Goal: Task Accomplishment & Management: Manage account settings

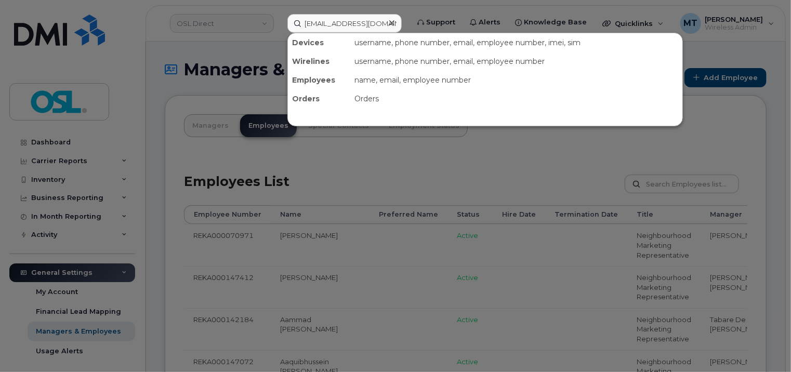
scroll to position [0, 2]
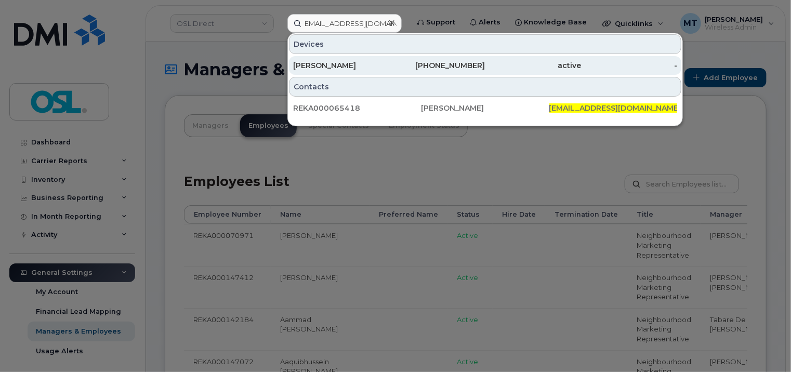
type input "zyad.nossire@osldirect.com"
click at [367, 63] on div "Zyad Nossire" at bounding box center [341, 65] width 96 height 10
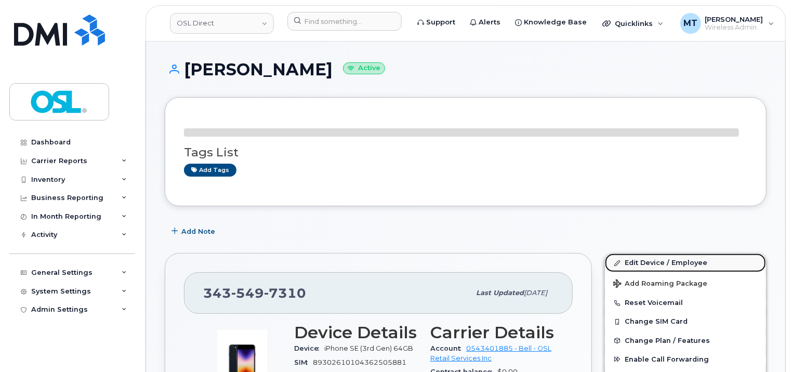
click at [648, 255] on link "Edit Device / Employee" at bounding box center [685, 263] width 161 height 19
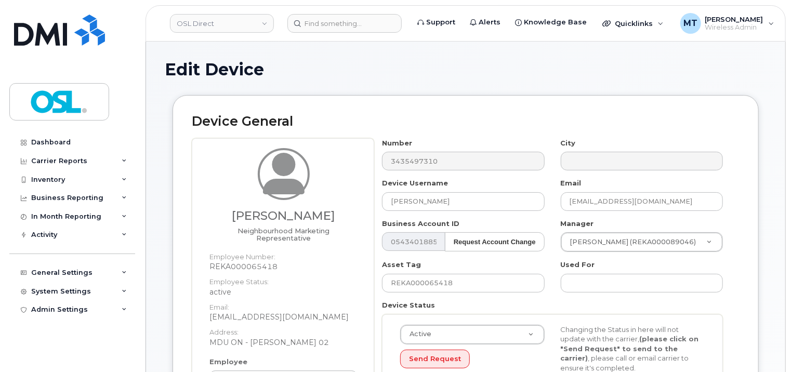
scroll to position [260, 0]
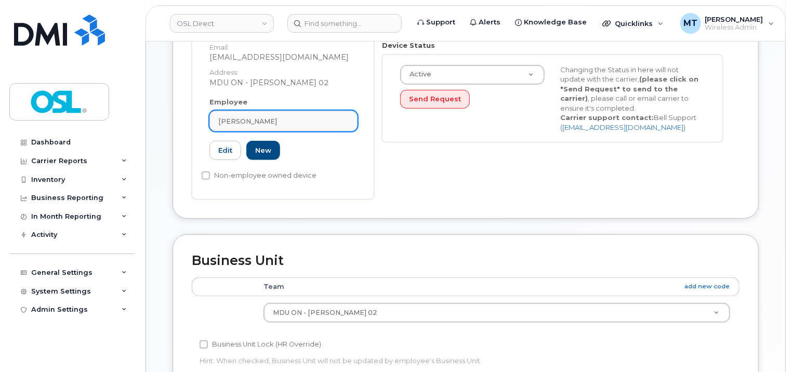
click at [291, 117] on div "[PERSON_NAME]" at bounding box center [283, 121] width 130 height 10
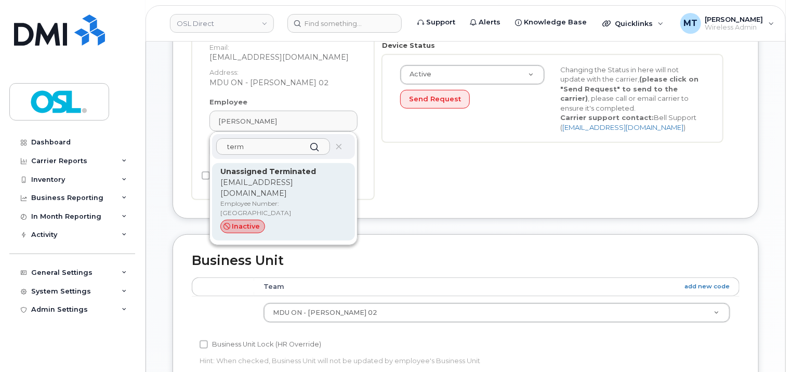
type input "term"
click at [301, 178] on p "support_2@osldirect.com" at bounding box center [283, 188] width 126 height 22
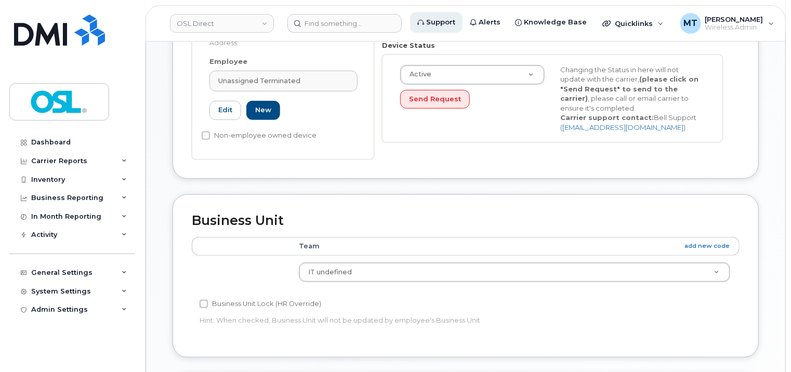
type input "UT"
type input "Unassigned Terminated"
type input "support_2@osldirect.com"
type input "4117510"
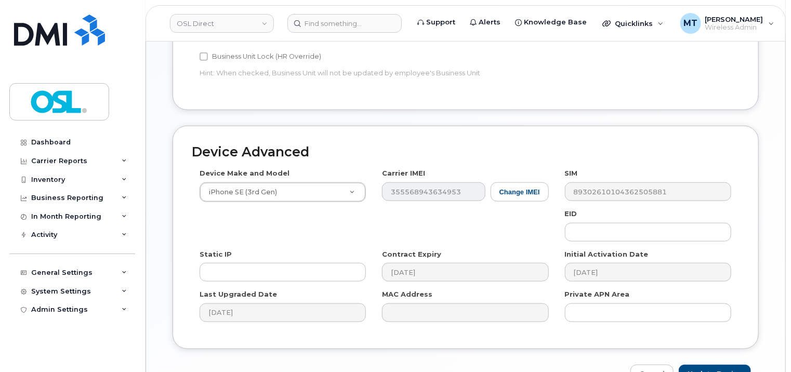
scroll to position [568, 0]
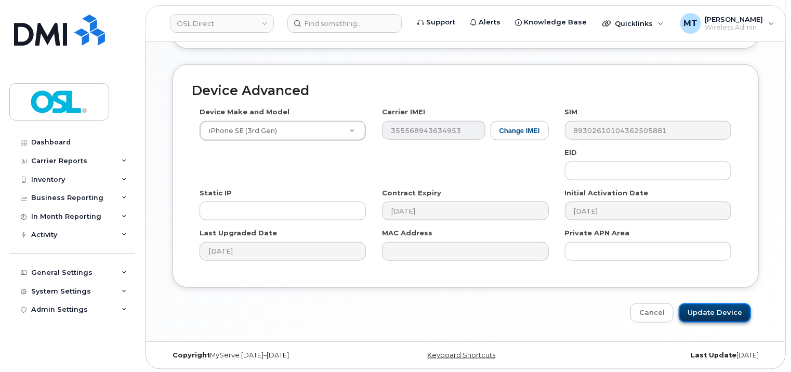
click at [722, 311] on input "Update Device" at bounding box center [715, 312] width 72 height 19
type input "Saving..."
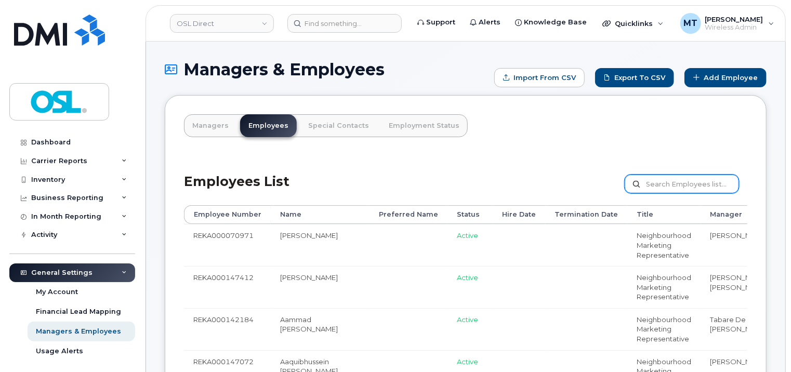
click at [663, 175] on input "text" at bounding box center [681, 184] width 114 height 19
paste input "REKA000065418"
type input "REKA000065418"
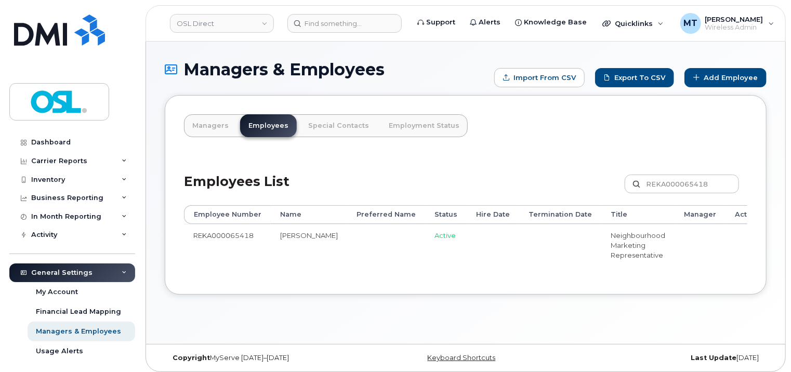
click at [717, 187] on input "REKA000065418" at bounding box center [681, 184] width 114 height 19
drag, startPoint x: 649, startPoint y: 274, endPoint x: 711, endPoint y: 274, distance: 62.3
click at [711, 274] on div "Employee Number Name Preferred Name Status Hire Date Termination Date Title Man…" at bounding box center [465, 240] width 563 height 70
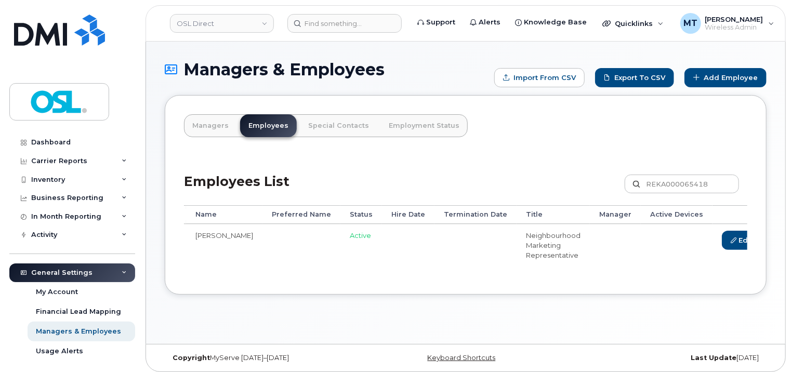
scroll to position [0, 87]
click at [772, 237] on icon at bounding box center [775, 240] width 6 height 6
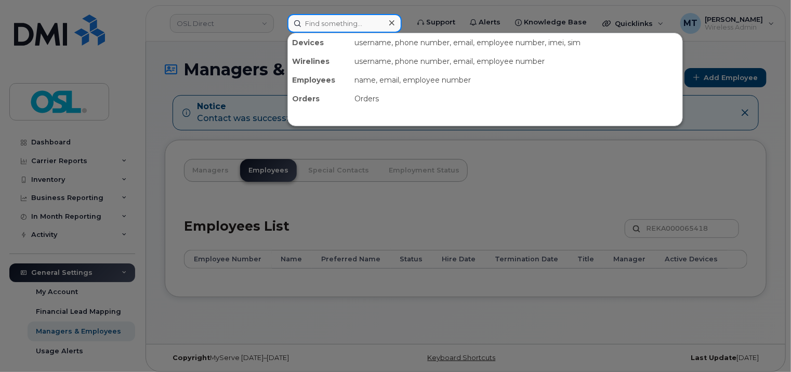
click at [367, 31] on input at bounding box center [344, 23] width 114 height 19
paste input "sofiane.bouaou@osldirect.com"
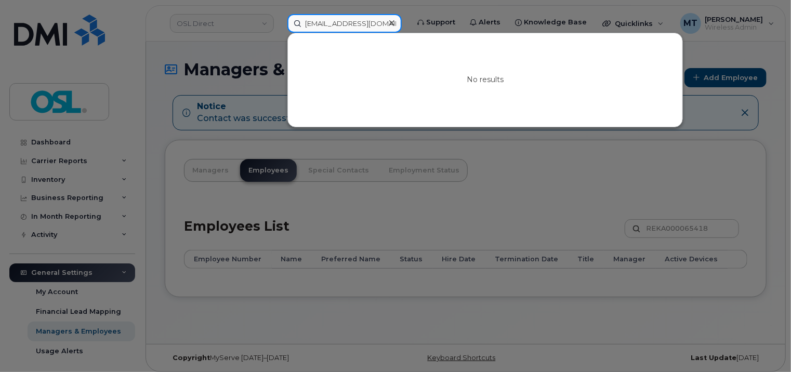
drag, startPoint x: 349, startPoint y: 23, endPoint x: 258, endPoint y: 23, distance: 91.4
click at [279, 23] on div "sofiane.bouaou@osldirect.com No results" at bounding box center [344, 23] width 131 height 19
click at [316, 22] on input "sofiane.bouaou@osldirect.com" at bounding box center [344, 23] width 114 height 19
type input "sofiane.bouaou@osldirect.com"
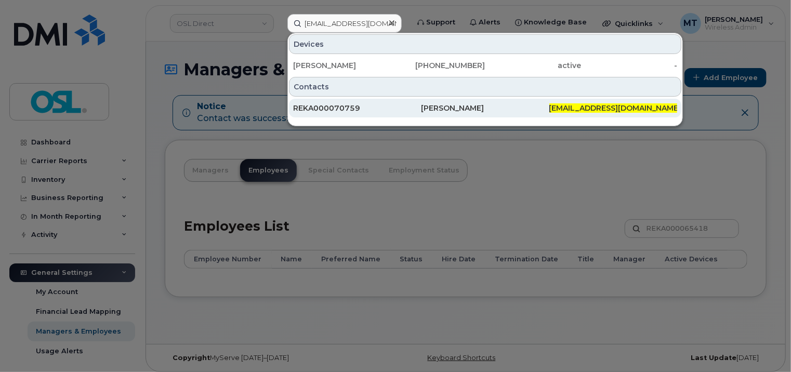
click at [405, 107] on div "REKA000070759" at bounding box center [357, 108] width 128 height 10
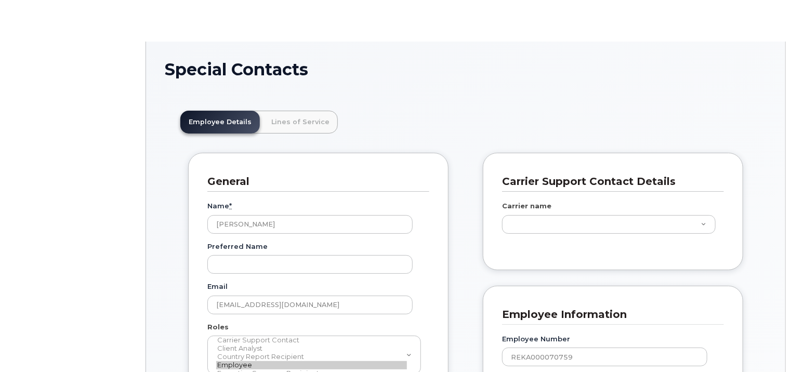
scroll to position [31, 0]
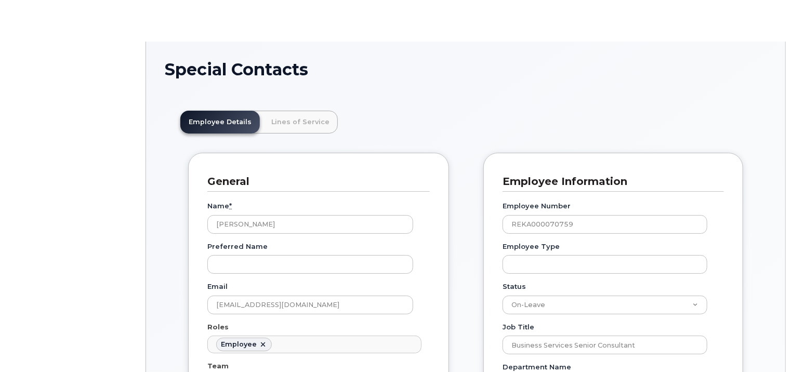
type input "3358087"
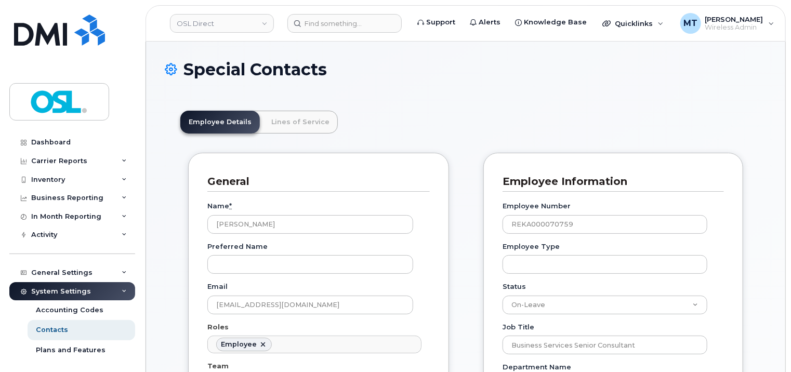
scroll to position [156, 0]
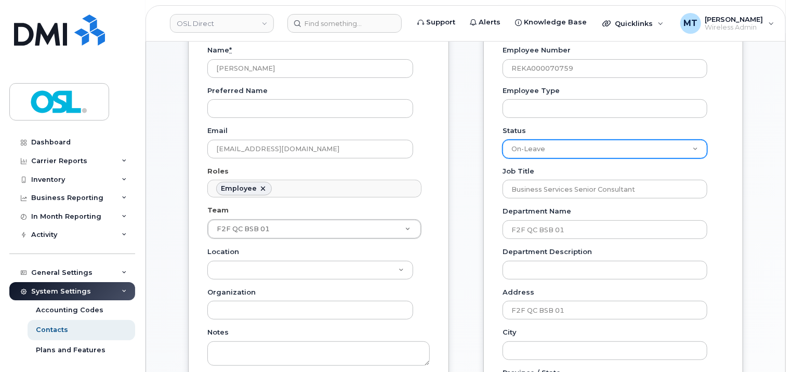
click at [662, 154] on select "Active On-Leave Long Term Short Term Maternity Leave Temp Layoff Inactive" at bounding box center [604, 149] width 205 height 19
select select "active"
click at [502, 140] on select "Active On-Leave Long Term Short Term Maternity Leave Temp Layoff Inactive" at bounding box center [604, 149] width 205 height 19
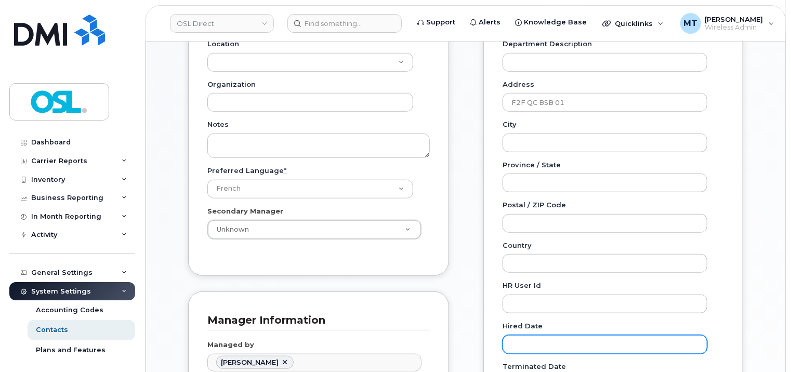
scroll to position [520, 0]
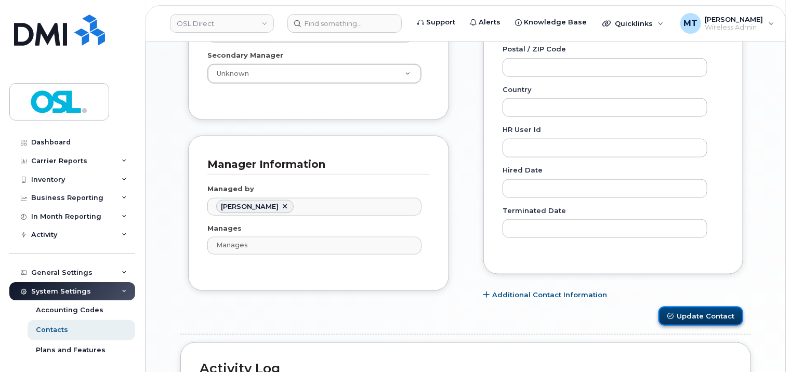
click at [716, 314] on button "Update Contact" at bounding box center [700, 316] width 85 height 19
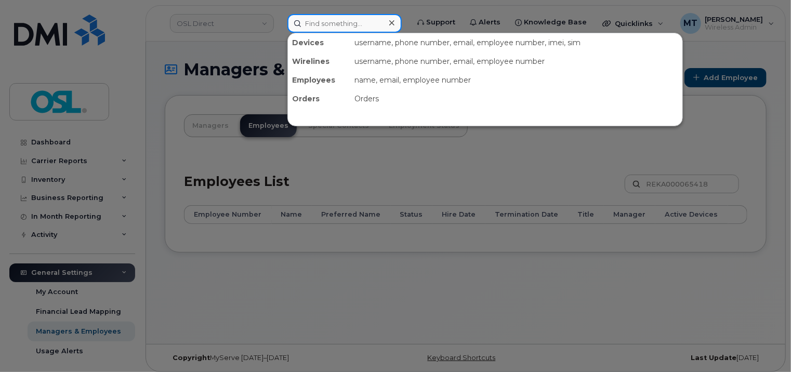
click at [350, 24] on input at bounding box center [344, 23] width 114 height 19
paste input "Anjali.Sharma@osldirect.com"
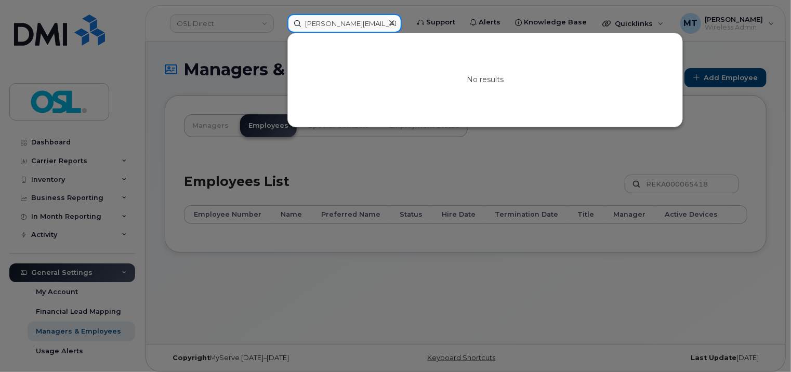
drag, startPoint x: 355, startPoint y: 23, endPoint x: 297, endPoint y: 28, distance: 58.4
click at [297, 28] on input "Anjali.Sharma@osldirect.com" at bounding box center [344, 23] width 114 height 19
paste input "REKA000146083"
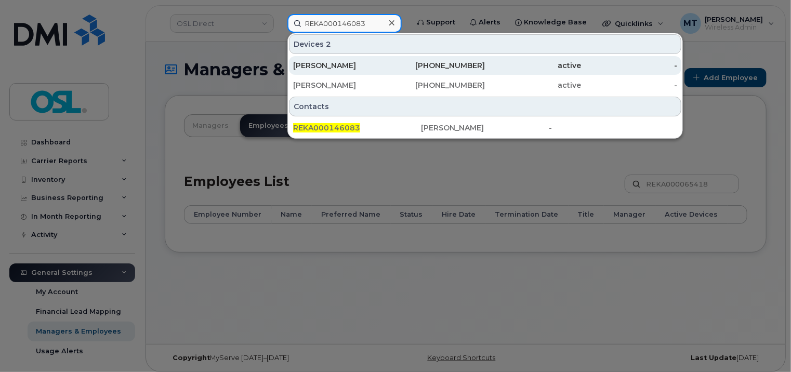
type input "REKA000146083"
click at [363, 68] on div "[PERSON_NAME]" at bounding box center [341, 65] width 96 height 10
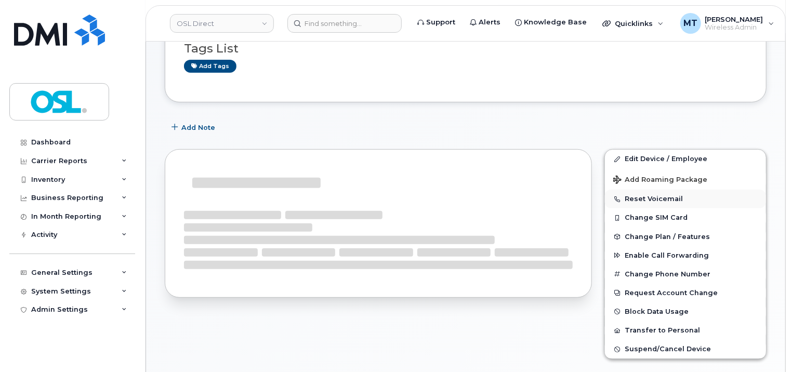
scroll to position [192, 0]
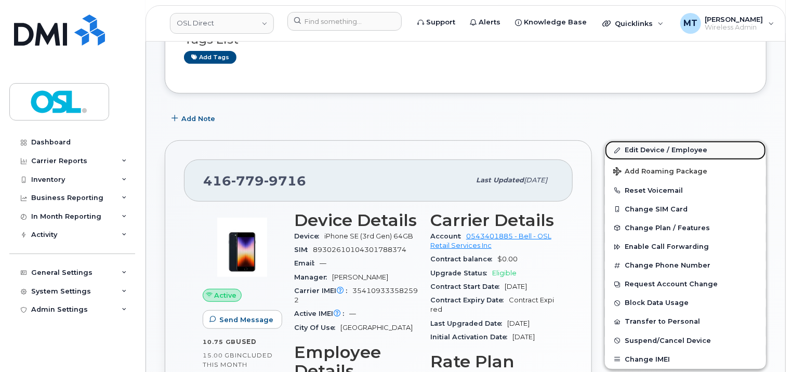
click at [664, 156] on link "Edit Device / Employee" at bounding box center [685, 150] width 161 height 19
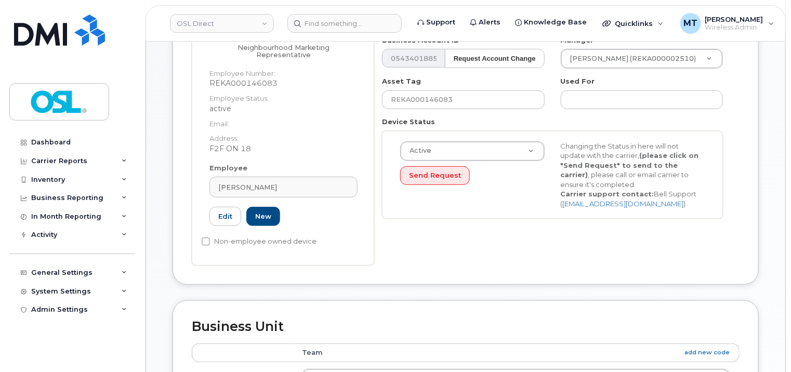
scroll to position [208, 0]
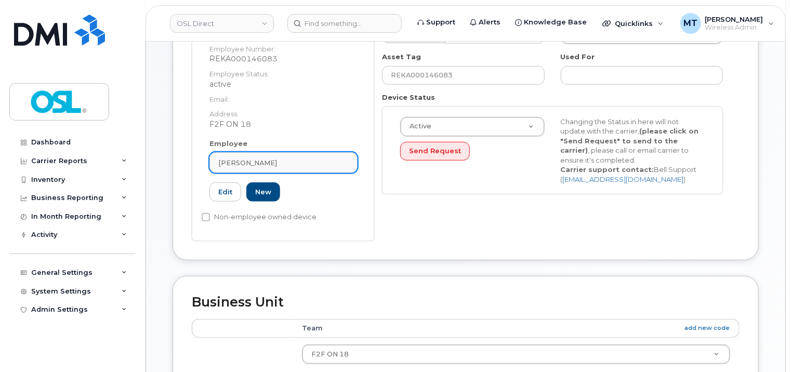
click at [257, 158] on span "[PERSON_NAME]" at bounding box center [247, 163] width 59 height 10
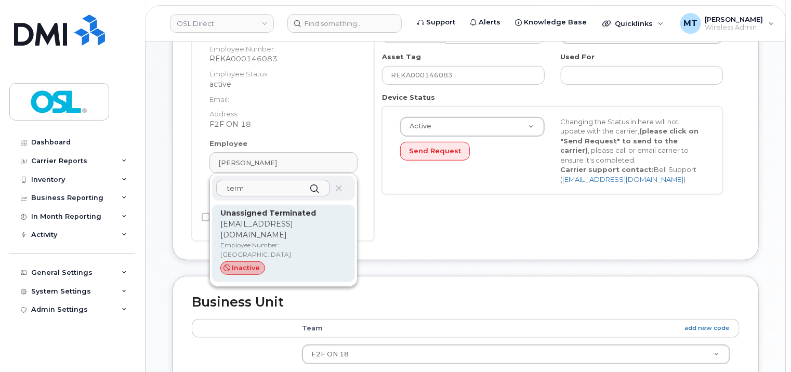
type input "term"
click at [291, 219] on p "[EMAIL_ADDRESS][DOMAIN_NAME]" at bounding box center [283, 230] width 126 height 22
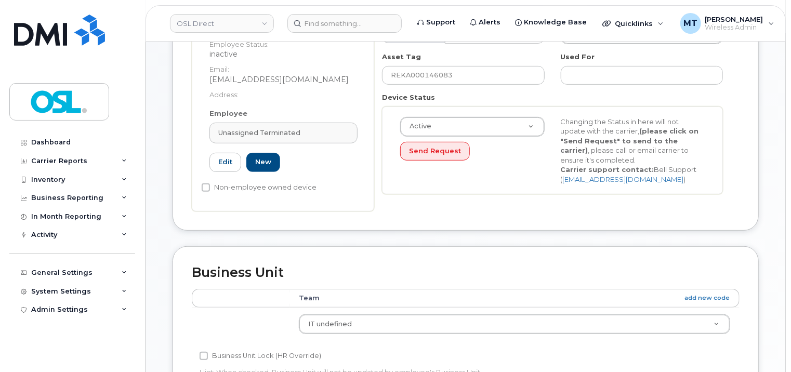
type input "UT"
type input "Unassigned Terminated"
type input "[EMAIL_ADDRESS][DOMAIN_NAME]"
type input "4117510"
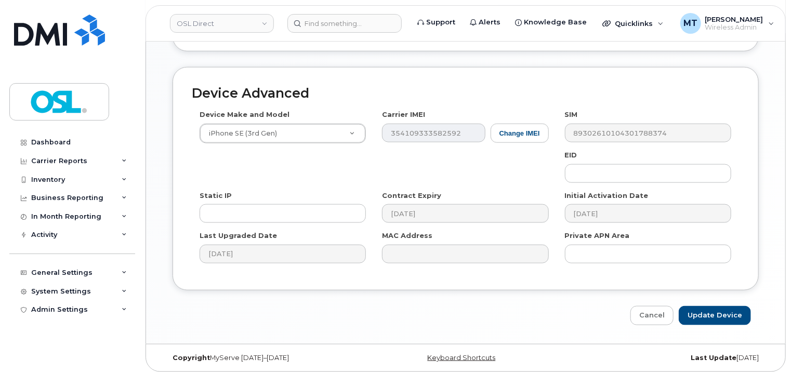
scroll to position [568, 0]
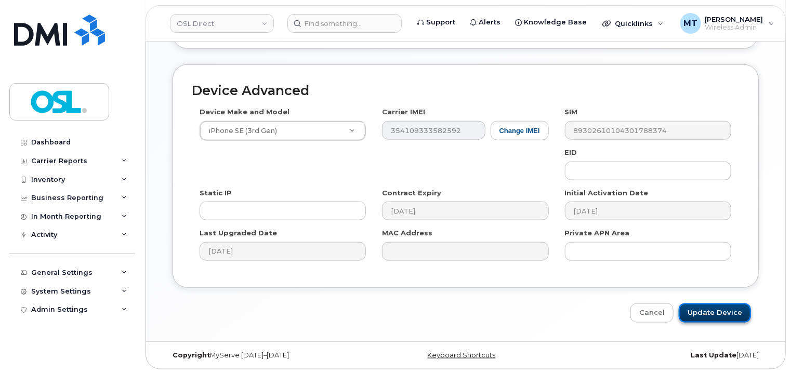
click at [722, 307] on input "Update Device" at bounding box center [715, 312] width 72 height 19
type input "Saving..."
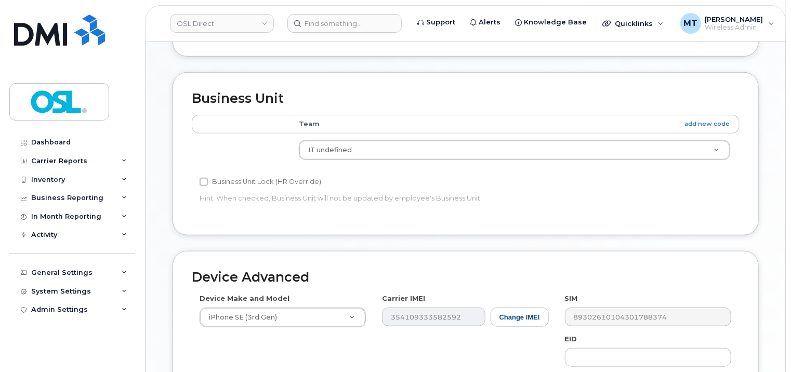
scroll to position [205, 0]
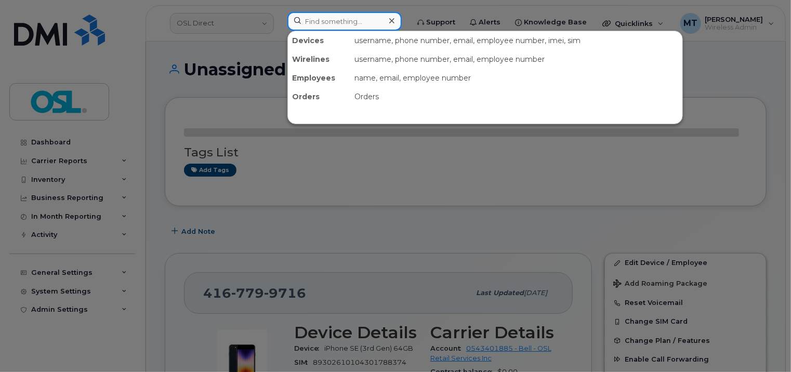
click at [362, 25] on input at bounding box center [344, 21] width 114 height 19
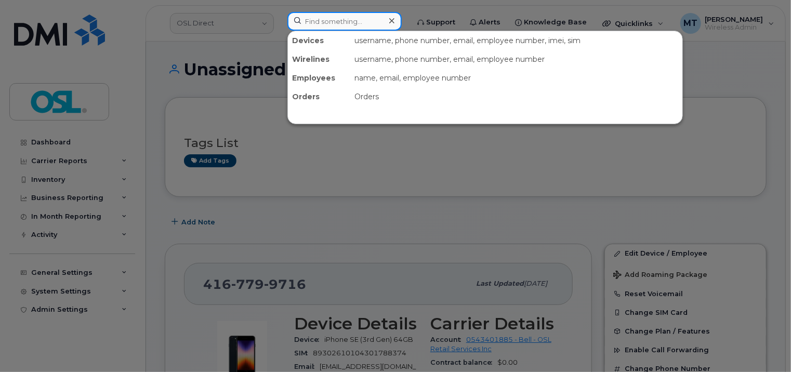
paste input "REKA000146083"
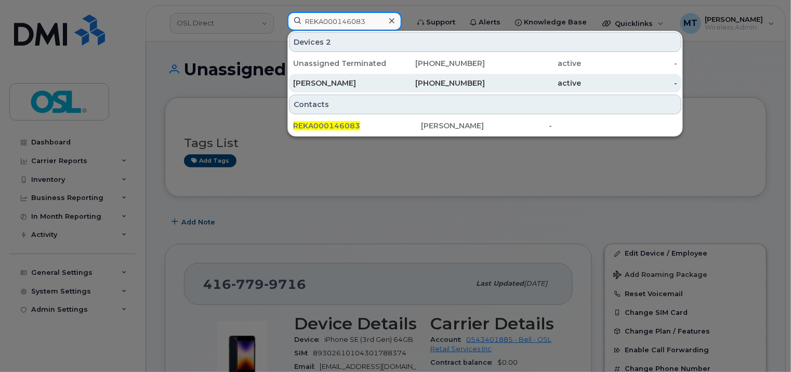
type input "REKA000146083"
click at [369, 85] on div "[PERSON_NAME]" at bounding box center [341, 83] width 96 height 10
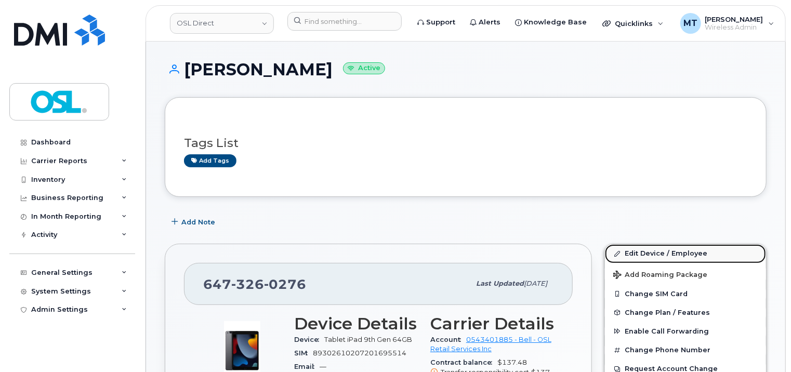
click at [655, 258] on link "Edit Device / Employee" at bounding box center [685, 253] width 161 height 19
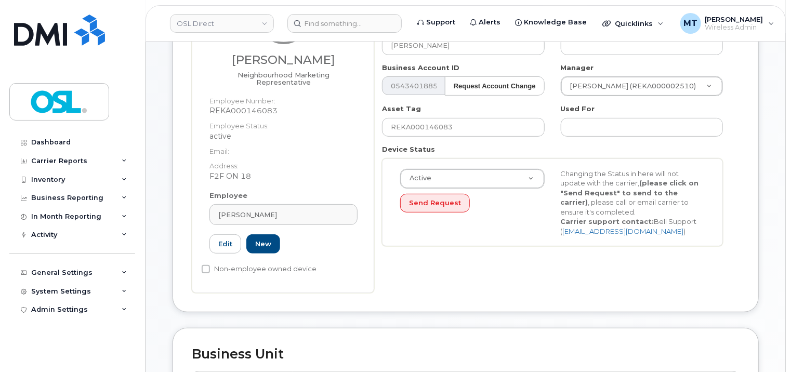
scroll to position [260, 0]
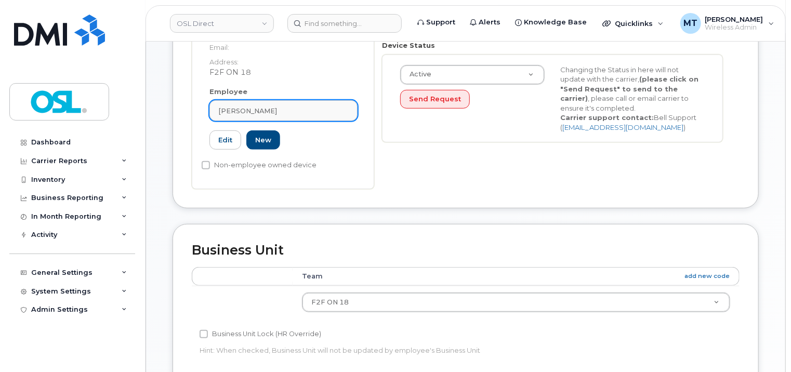
click at [317, 108] on link "[PERSON_NAME]" at bounding box center [283, 110] width 148 height 21
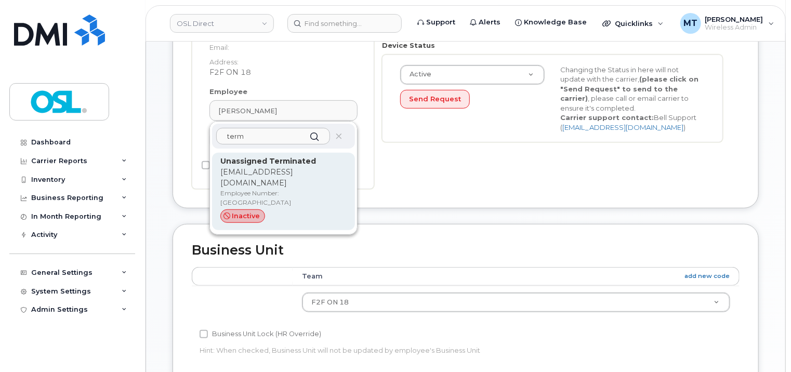
type input "term"
click at [315, 170] on div "Unassigned Terminated [EMAIL_ADDRESS][DOMAIN_NAME] Employee Number: UT inactive" at bounding box center [283, 191] width 126 height 71
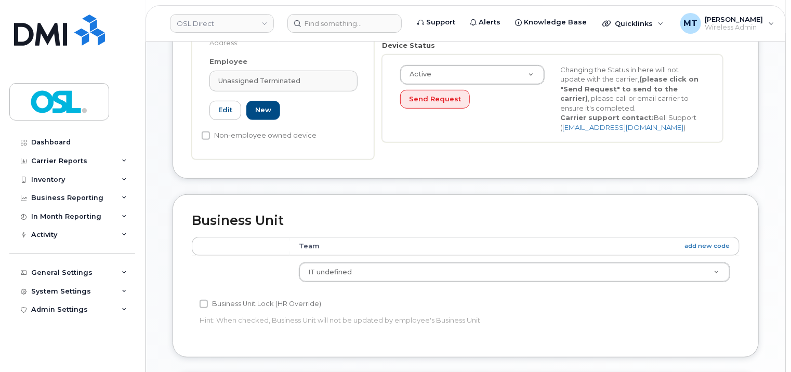
type input "UT"
type input "Unassigned Terminated"
type input "[EMAIL_ADDRESS][DOMAIN_NAME]"
type input "4117510"
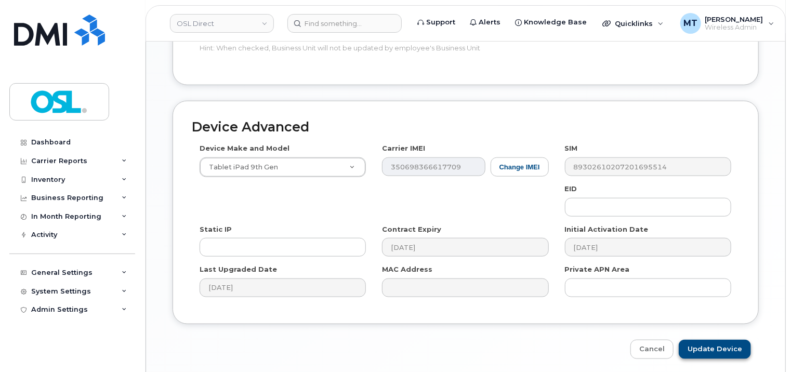
scroll to position [568, 0]
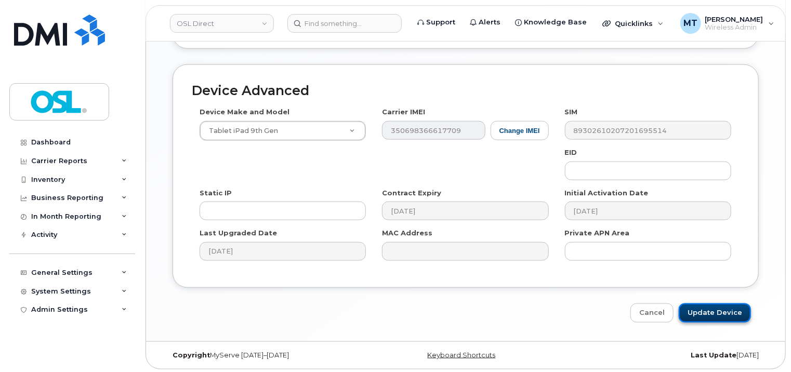
click at [709, 304] on input "Update Device" at bounding box center [715, 312] width 72 height 19
type input "Saving..."
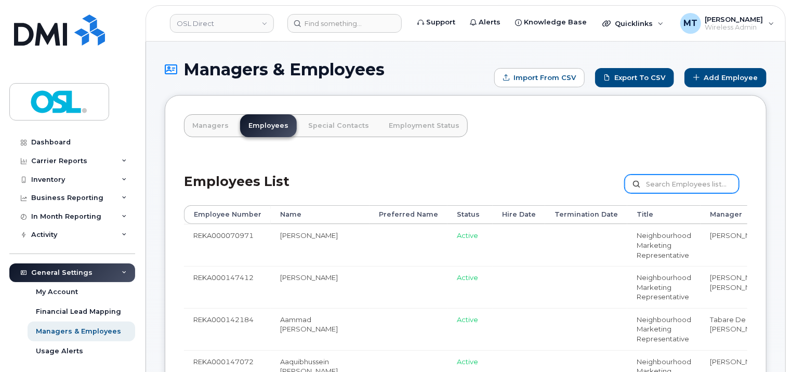
click at [672, 189] on input "text" at bounding box center [681, 184] width 114 height 19
paste input "REKA000146083"
type input "REKA000146083"
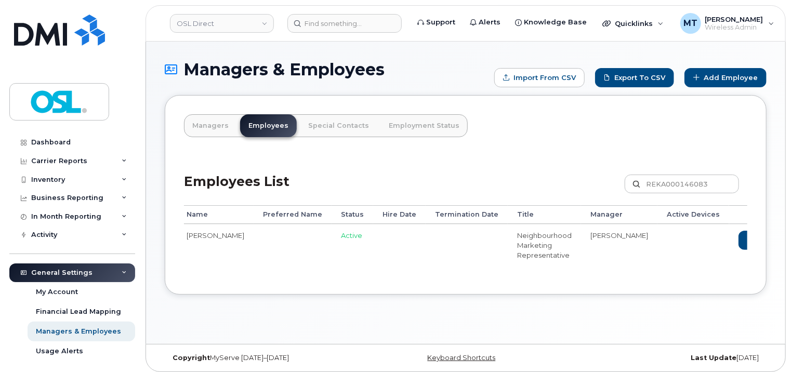
scroll to position [0, 102]
click at [774, 247] on link "Delete" at bounding box center [799, 240] width 50 height 19
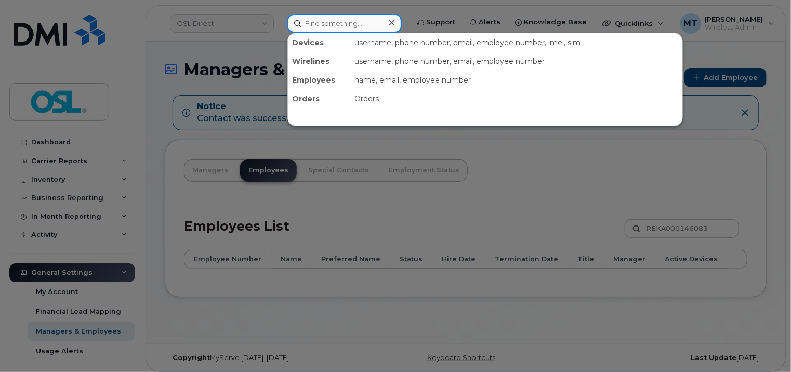
click at [316, 18] on input at bounding box center [344, 23] width 114 height 19
paste input "[PERSON_NAME]"
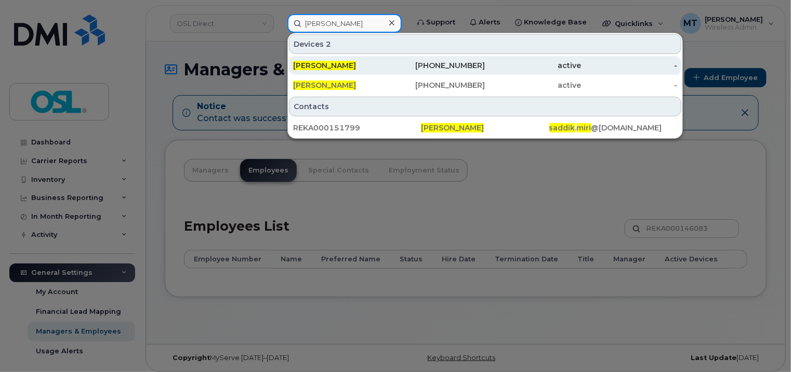
type input "[PERSON_NAME]"
click at [351, 68] on div "[PERSON_NAME]" at bounding box center [341, 65] width 96 height 10
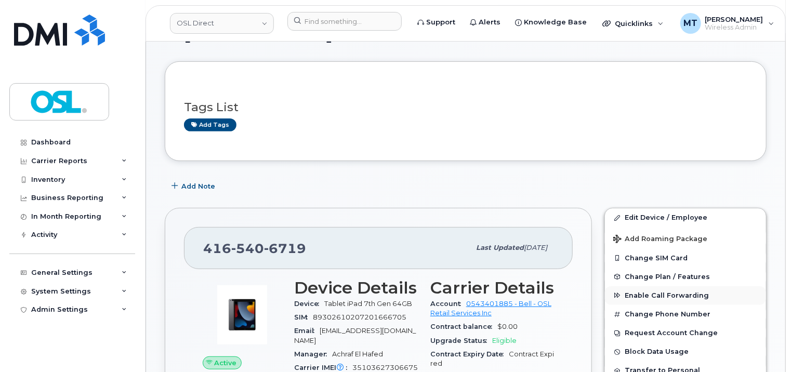
scroll to position [260, 0]
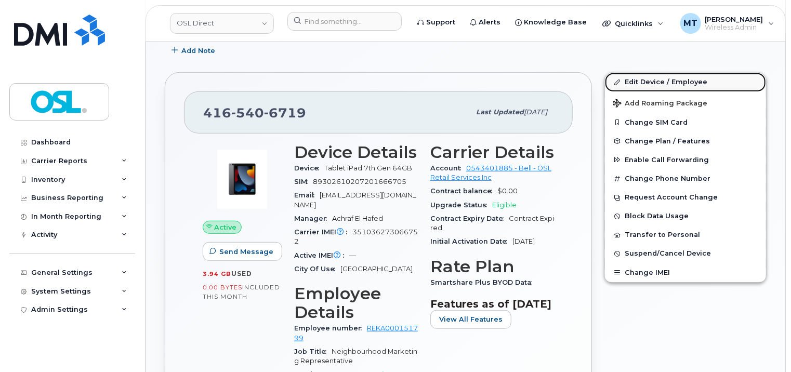
click at [661, 81] on link "Edit Device / Employee" at bounding box center [685, 82] width 161 height 19
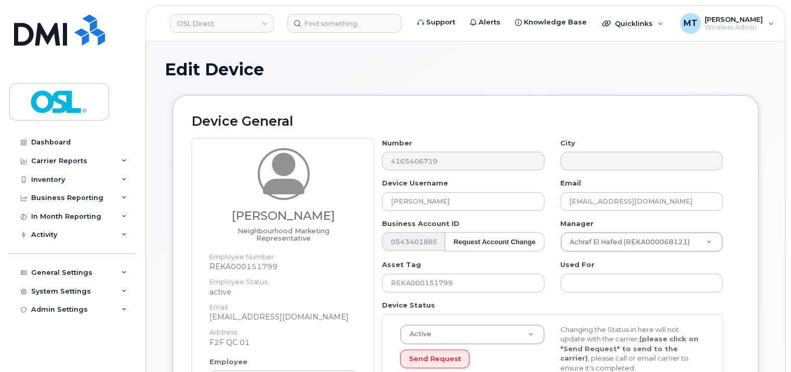
scroll to position [208, 0]
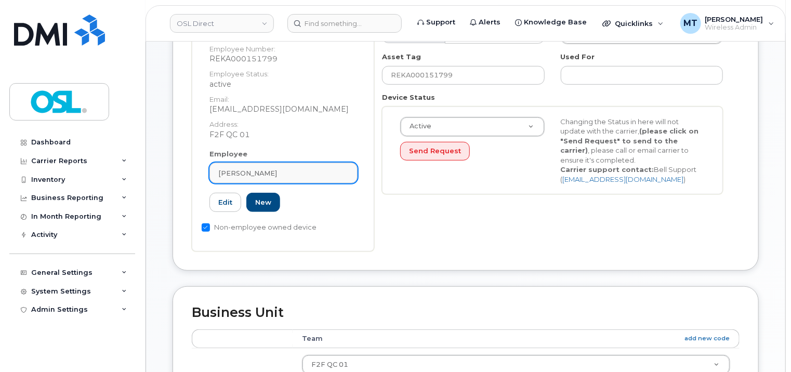
click at [316, 168] on div "[PERSON_NAME]" at bounding box center [283, 173] width 130 height 10
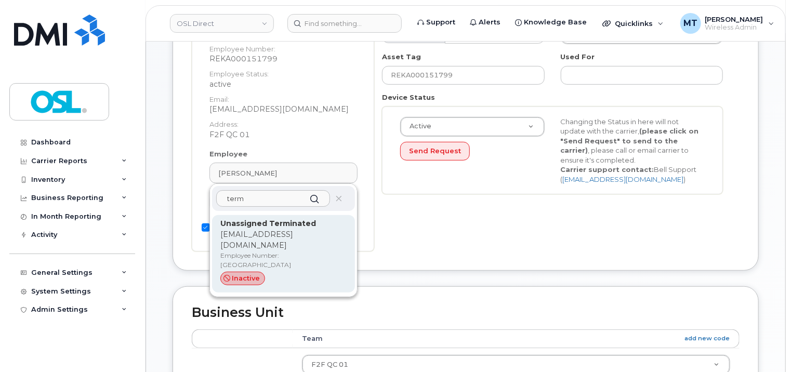
type input "term"
click at [283, 229] on p "support_2@osldirect.com" at bounding box center [283, 240] width 126 height 22
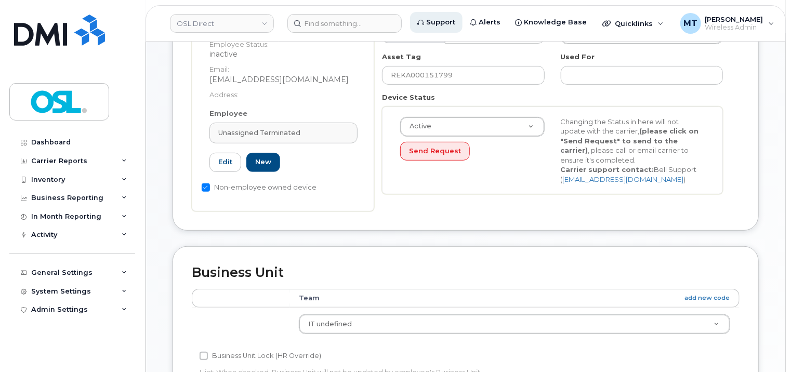
type input "UT"
type input "Unassigned Terminated"
type input "support_2@osldirect.com"
type input "4117510"
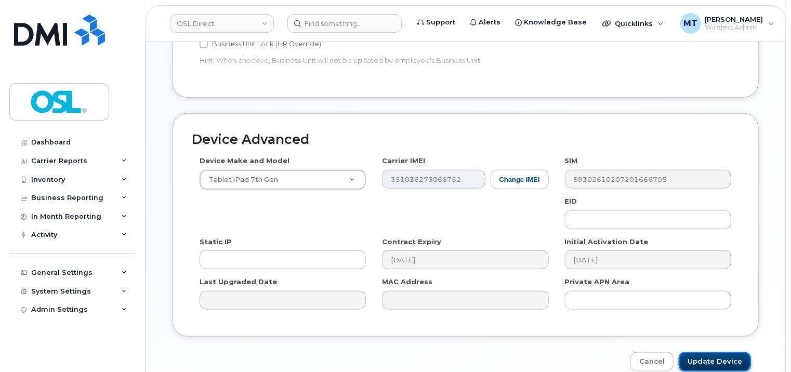
click at [737, 359] on input "Update Device" at bounding box center [715, 361] width 72 height 19
type input "Saving..."
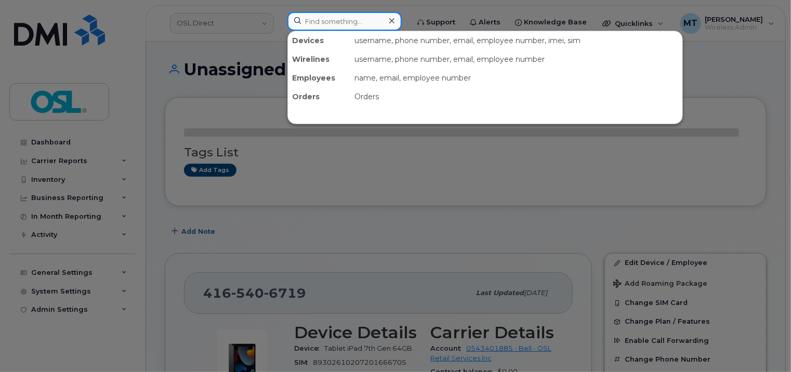
click at [335, 19] on input at bounding box center [344, 21] width 114 height 19
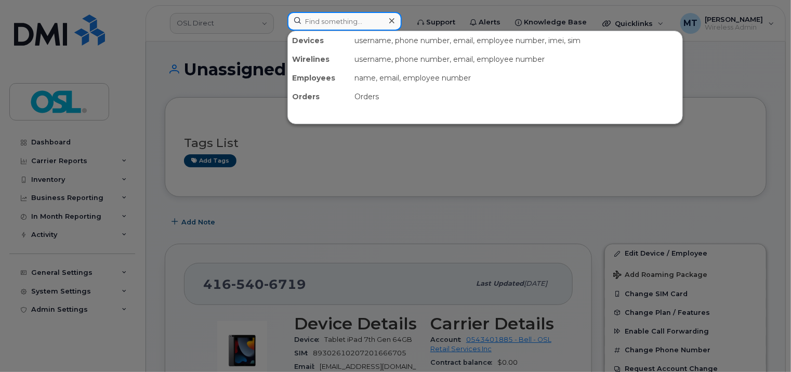
paste input "[EMAIL_ADDRESS][DOMAIN_NAME]"
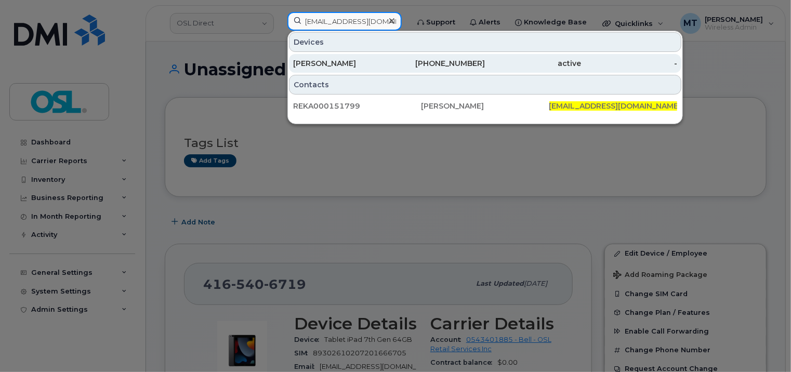
type input "Saddik.Miri@osldirect.com"
click at [363, 70] on div "Saddik Miri" at bounding box center [341, 63] width 96 height 19
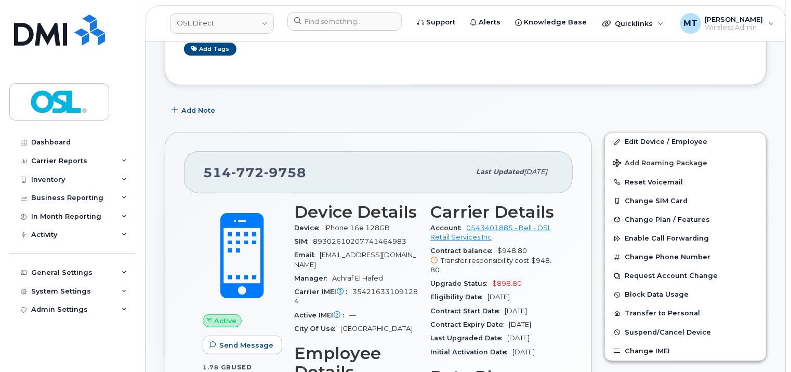
scroll to position [104, 0]
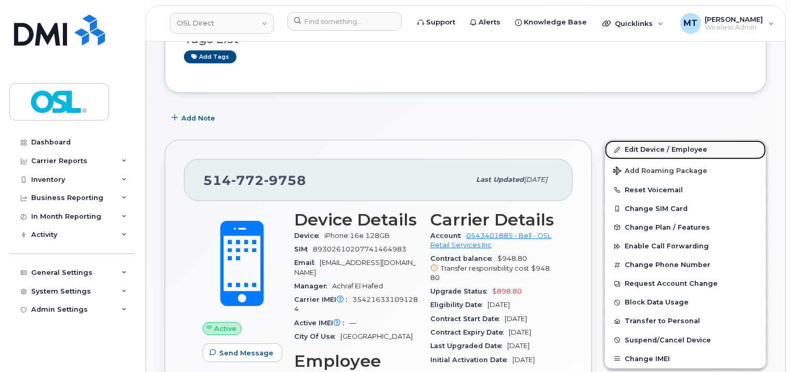
click at [661, 144] on link "Edit Device / Employee" at bounding box center [685, 149] width 161 height 19
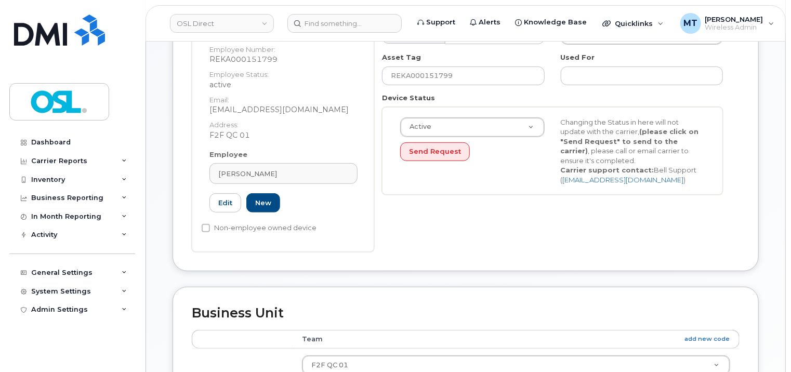
scroll to position [208, 0]
click at [291, 163] on link "[PERSON_NAME]" at bounding box center [283, 173] width 148 height 21
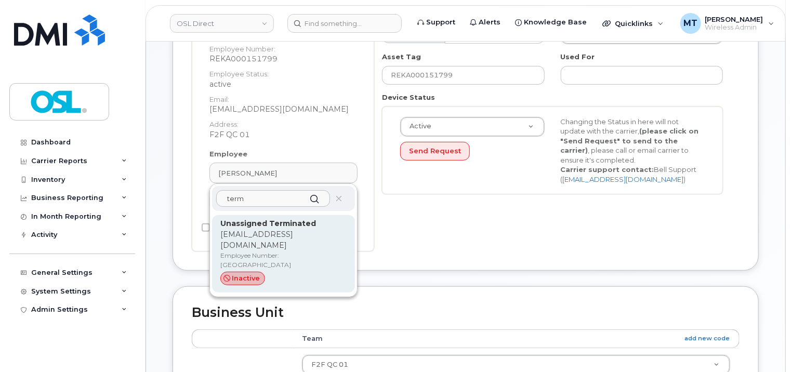
type input "term"
click at [285, 219] on strong "Unassigned Terminated" at bounding box center [268, 223] width 96 height 9
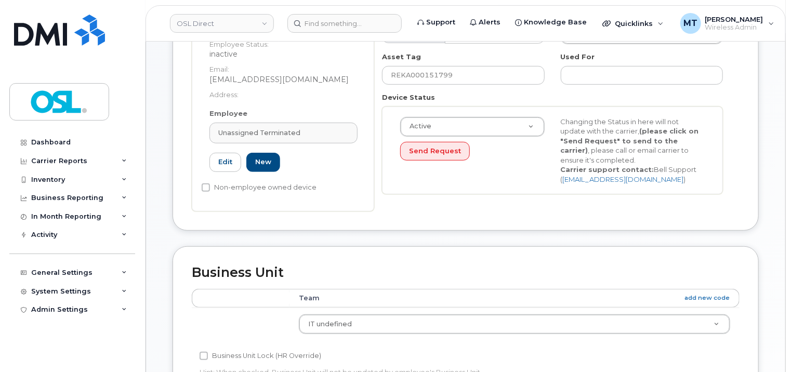
type input "UT"
type input "Unassigned Terminated"
type input "support_2@osldirect.com"
type input "4117510"
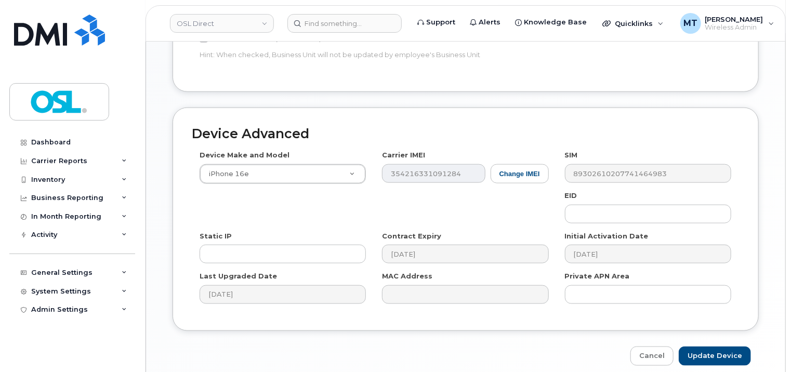
scroll to position [568, 0]
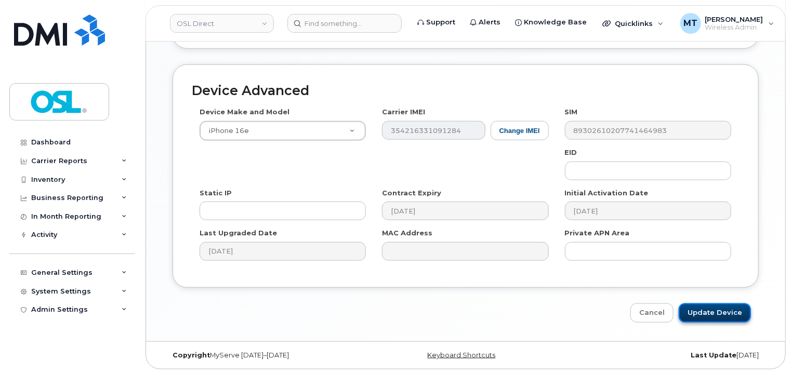
click at [712, 308] on input "Update Device" at bounding box center [715, 312] width 72 height 19
type input "Saving..."
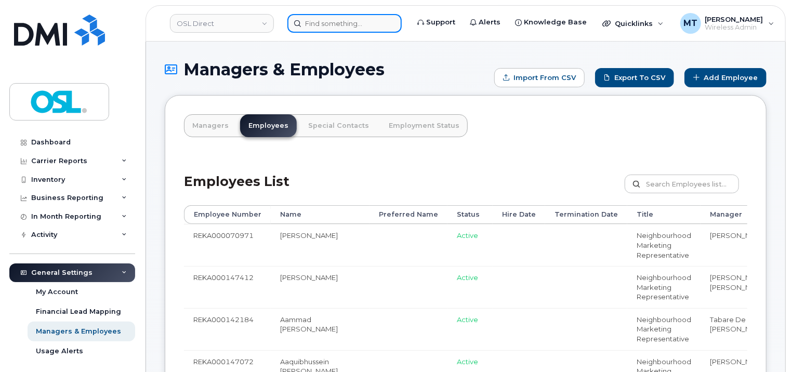
click at [362, 20] on input at bounding box center [344, 23] width 114 height 19
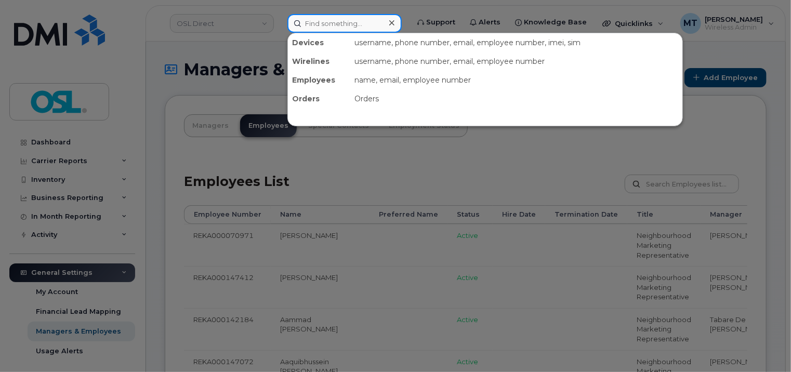
paste input "[EMAIL_ADDRESS][DOMAIN_NAME]"
type input "[EMAIL_ADDRESS][DOMAIN_NAME]"
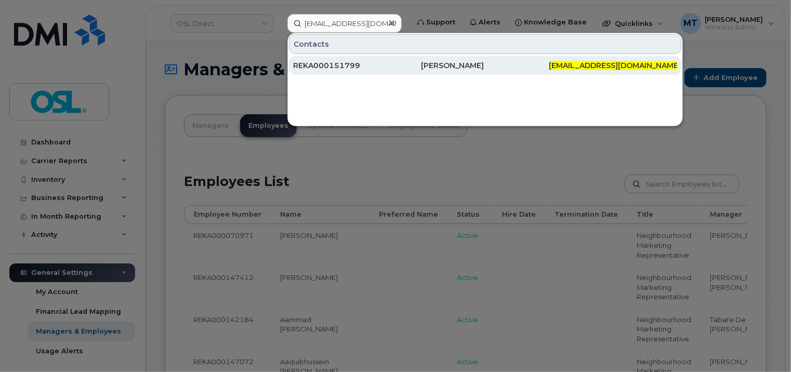
click at [337, 69] on div "REKA000151799" at bounding box center [357, 65] width 128 height 10
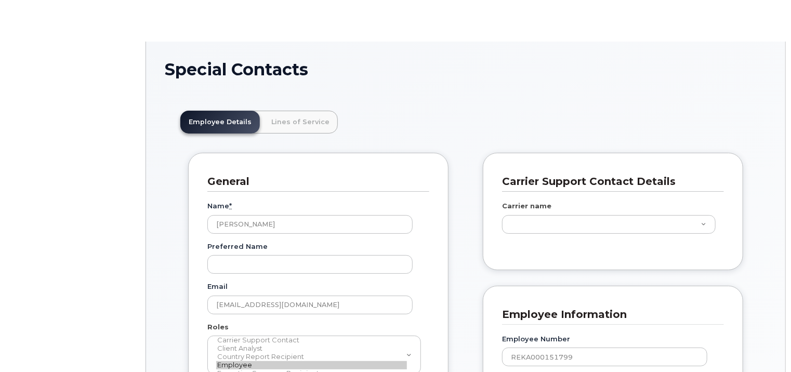
scroll to position [31, 0]
type input "3358011"
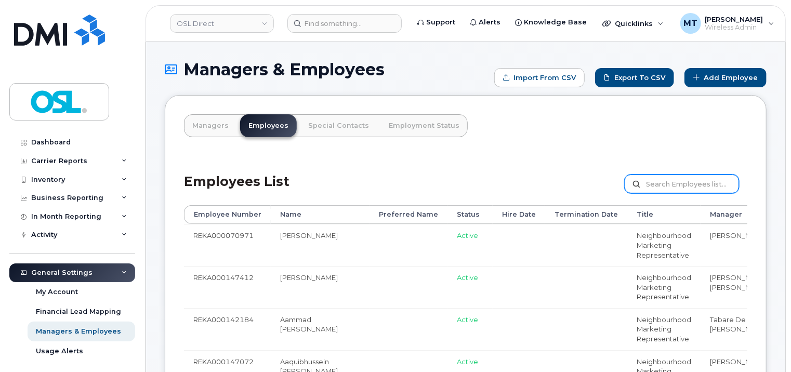
click at [680, 185] on input "text" at bounding box center [681, 184] width 114 height 19
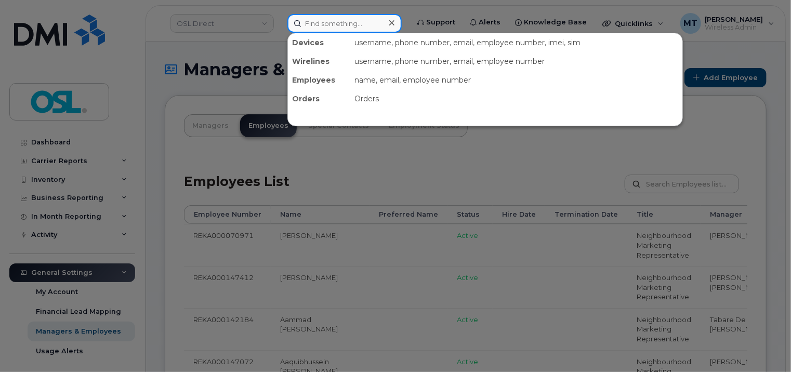
click at [366, 30] on input at bounding box center [344, 23] width 114 height 19
paste input "REKA000151799"
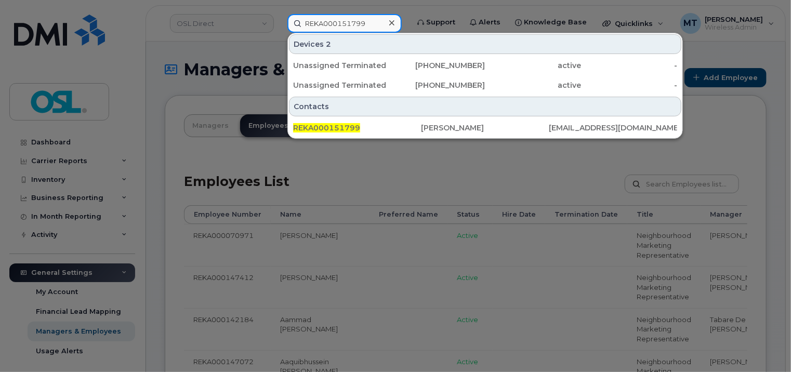
type input "REKA000151799"
drag, startPoint x: 445, startPoint y: 171, endPoint x: 484, endPoint y: 174, distance: 39.6
click at [445, 171] on div at bounding box center [395, 186] width 791 height 372
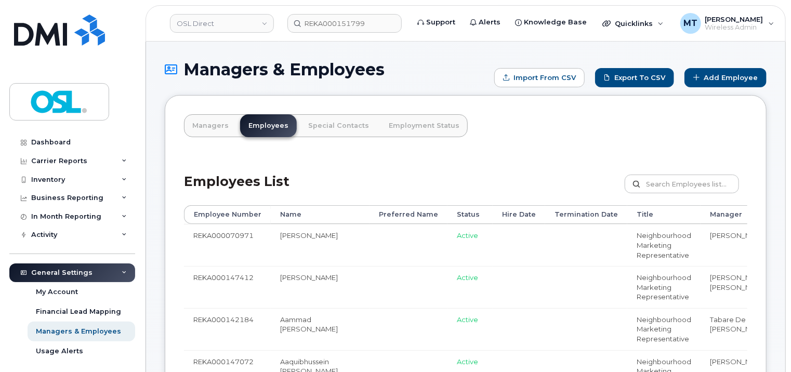
click at [642, 185] on label at bounding box center [681, 184] width 114 height 19
click at [642, 185] on input "text" at bounding box center [681, 184] width 114 height 19
paste input "Saddik.Miri@osldirect.com"
drag, startPoint x: 687, startPoint y: 187, endPoint x: 630, endPoint y: 183, distance: 56.8
click at [630, 183] on input "Saddik.Miri@osldirect.com" at bounding box center [681, 184] width 114 height 19
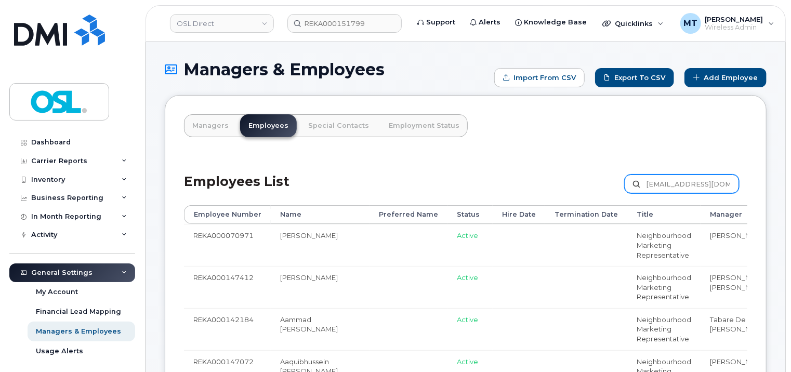
scroll to position [0, 7]
drag, startPoint x: 721, startPoint y: 188, endPoint x: 734, endPoint y: 188, distance: 13.0
click at [734, 188] on input "Saddik.Miri@osldirect.com" at bounding box center [681, 184] width 114 height 19
type input "Saddik.Miri@osldirect.com"
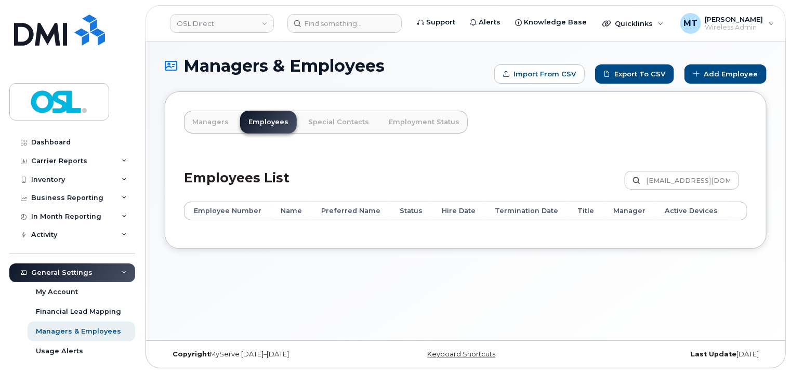
scroll to position [5, 0]
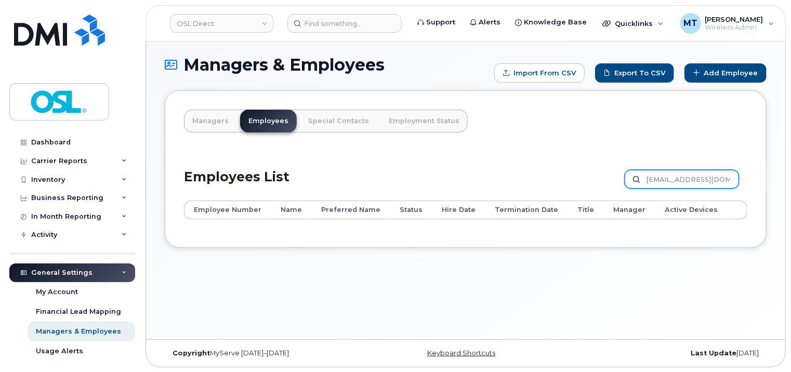
click at [696, 177] on input "[EMAIL_ADDRESS][DOMAIN_NAME]" at bounding box center [681, 179] width 114 height 19
paste input "REKA000151799"
type input "REKA000151799"
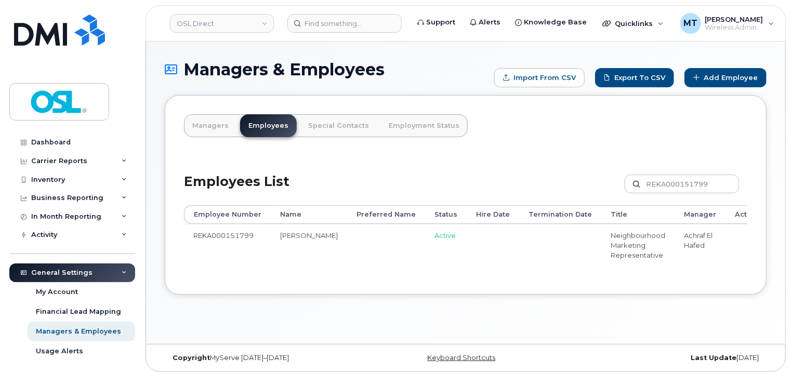
drag, startPoint x: 631, startPoint y: 274, endPoint x: 682, endPoint y: 274, distance: 50.9
click at [682, 274] on div "Employee Number Name Preferred Name Status Hire Date Termination Date Title Man…" at bounding box center [465, 240] width 563 height 70
drag, startPoint x: 652, startPoint y: 274, endPoint x: 746, endPoint y: 278, distance: 94.2
click at [746, 278] on div "Managers Employees Special Contacts Employment Status Employees List REKA000151…" at bounding box center [466, 195] width 602 height 200
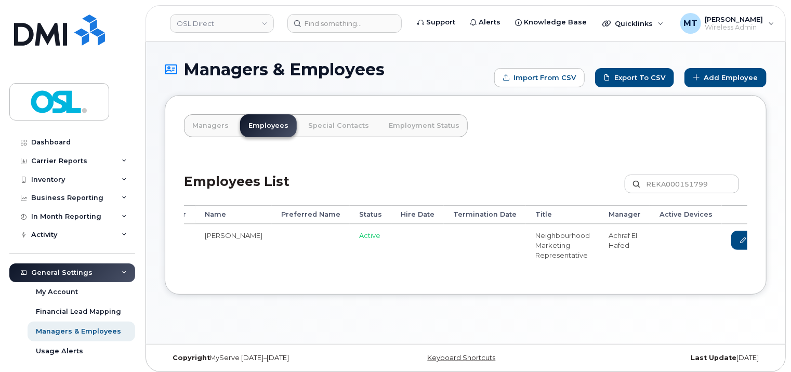
scroll to position [0, 101]
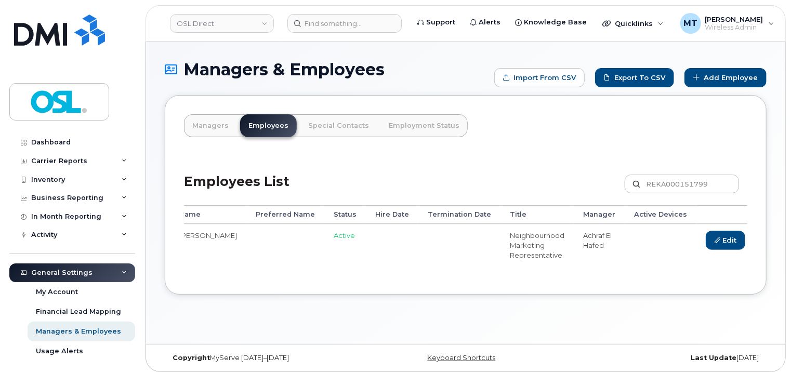
click at [749, 242] on link "Delete" at bounding box center [774, 240] width 50 height 19
